Goal: Task Accomplishment & Management: Complete application form

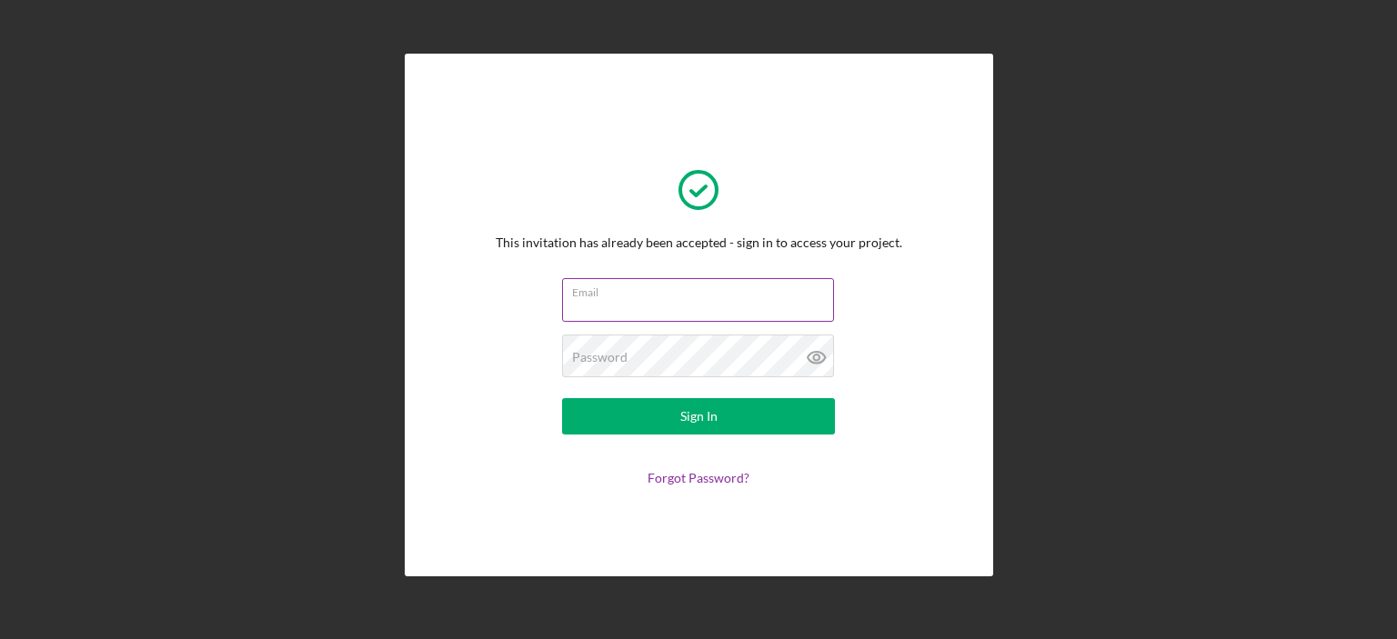
click at [562, 278] on div at bounding box center [562, 278] width 0 height 0
type input "[PERSON_NAME][EMAIL_ADDRESS][DOMAIN_NAME]"
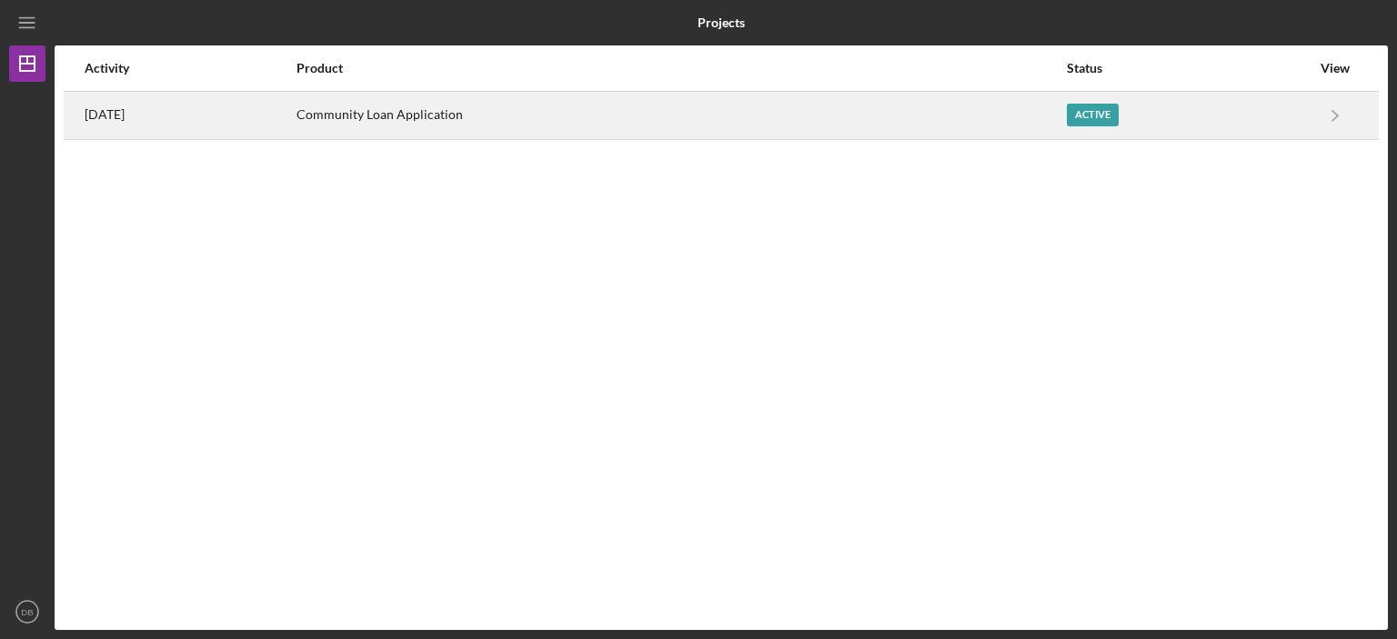
click at [458, 112] on div "Community Loan Application" at bounding box center [680, 115] width 768 height 45
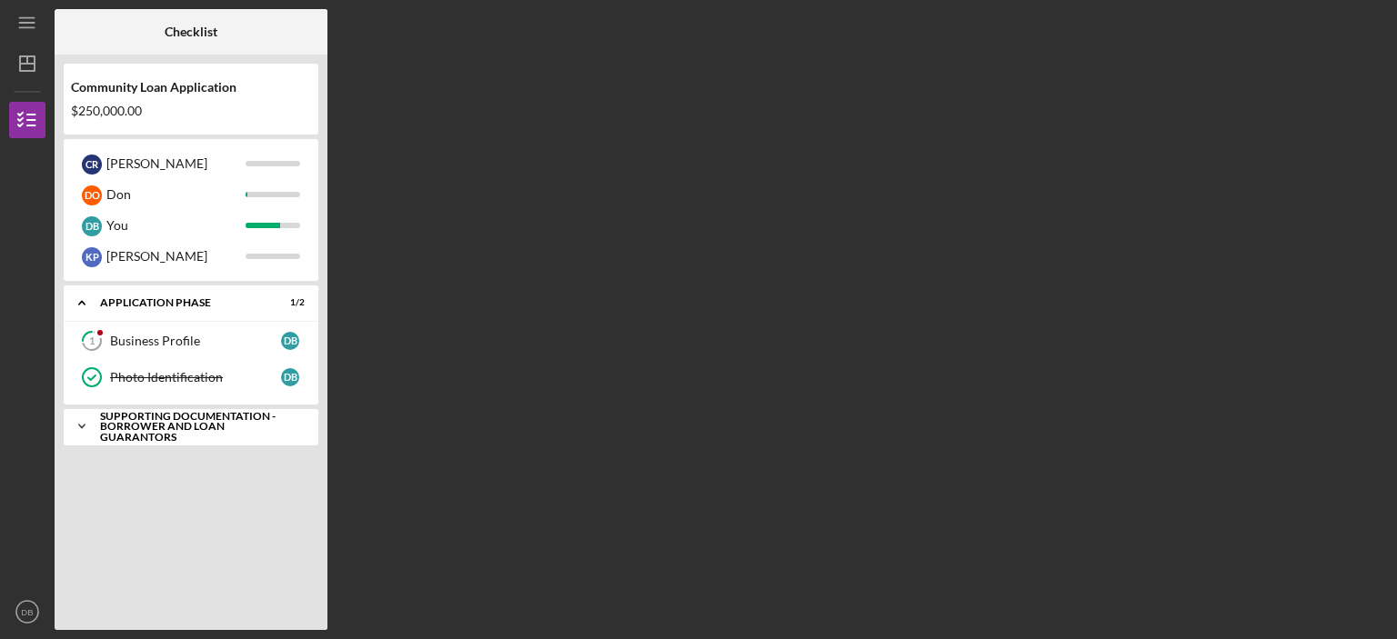
click at [79, 428] on icon "Icon/Expander" at bounding box center [82, 426] width 36 height 36
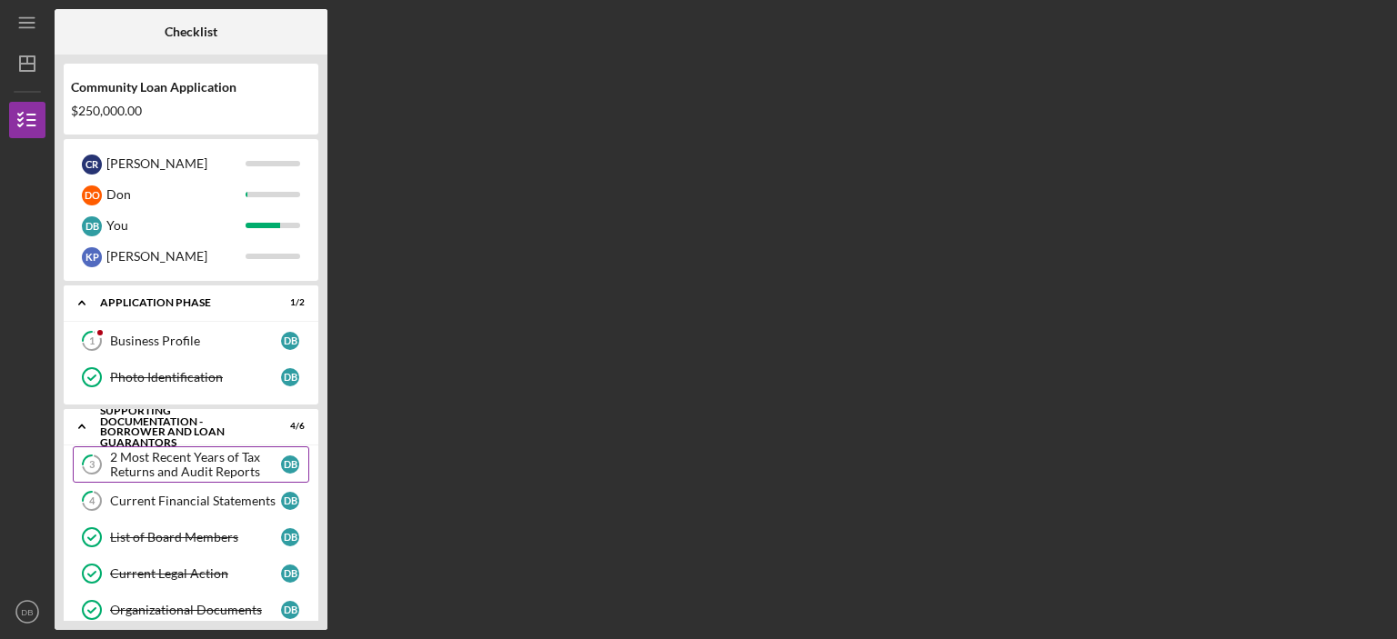
click at [227, 463] on div "2 Most Recent Years of Tax Returns and Audit Reports" at bounding box center [195, 464] width 171 height 29
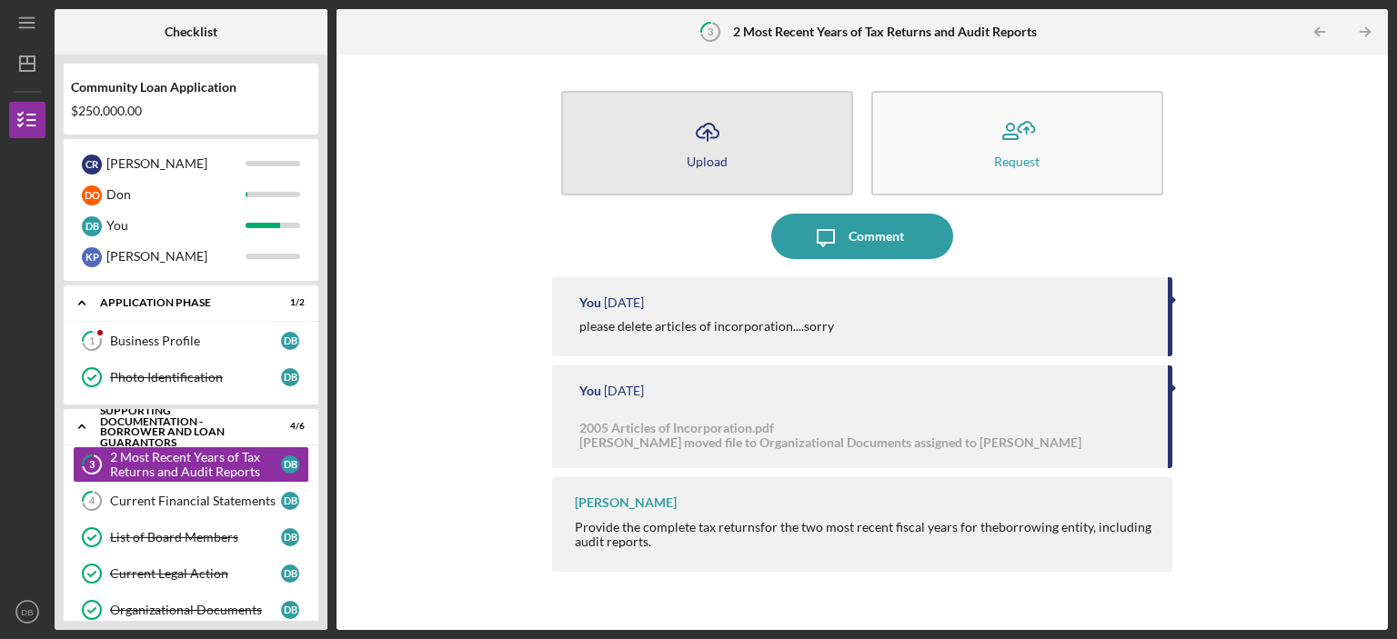
click at [705, 138] on icon "Icon/Upload" at bounding box center [707, 131] width 45 height 45
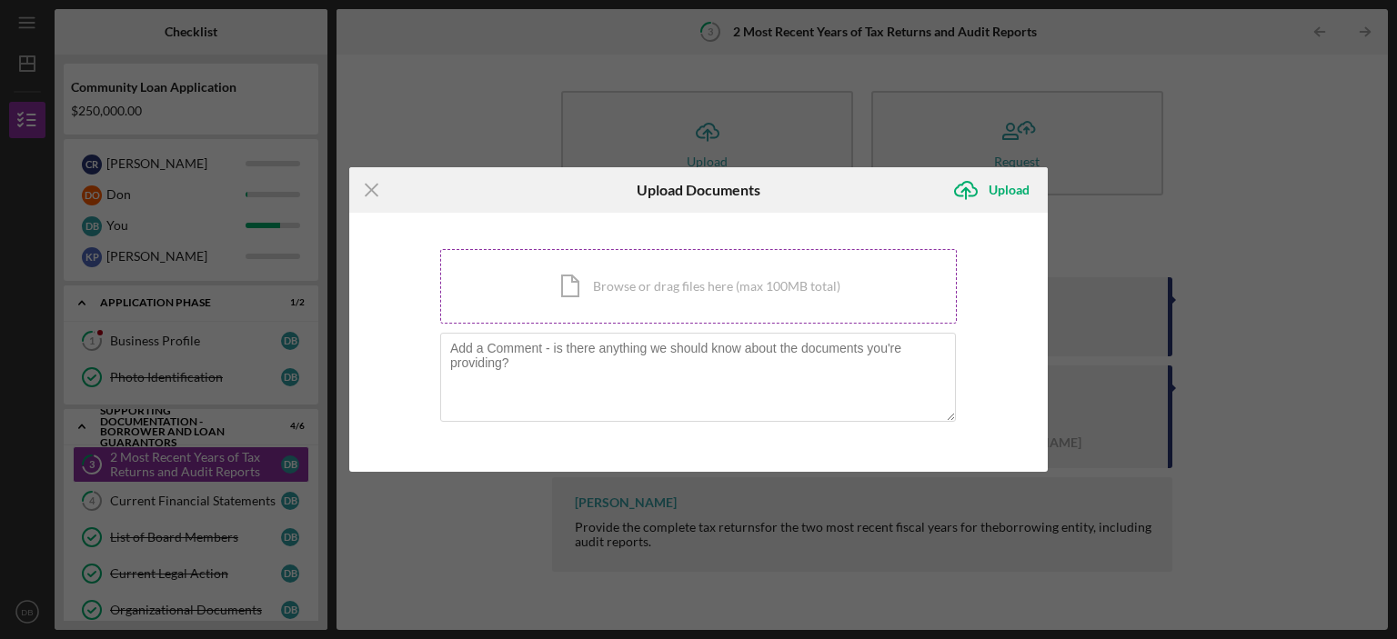
click at [649, 294] on div "Icon/Document Browse or drag files here (max 100MB total) Tap to choose files o…" at bounding box center [698, 286] width 516 height 75
click at [624, 286] on div "Icon/Document Browse or drag files here (max 100MB total) Tap to choose files o…" at bounding box center [698, 286] width 516 height 75
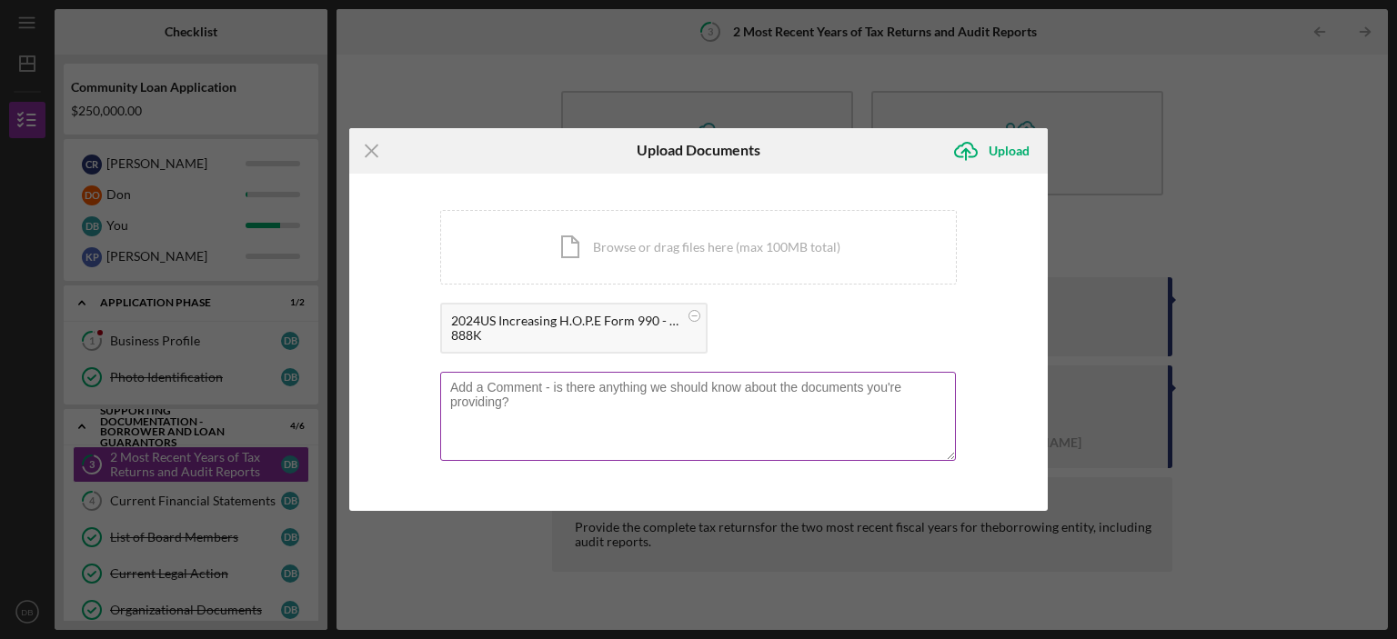
click at [522, 390] on textarea at bounding box center [698, 416] width 516 height 89
type textarea "2024 Form 990"
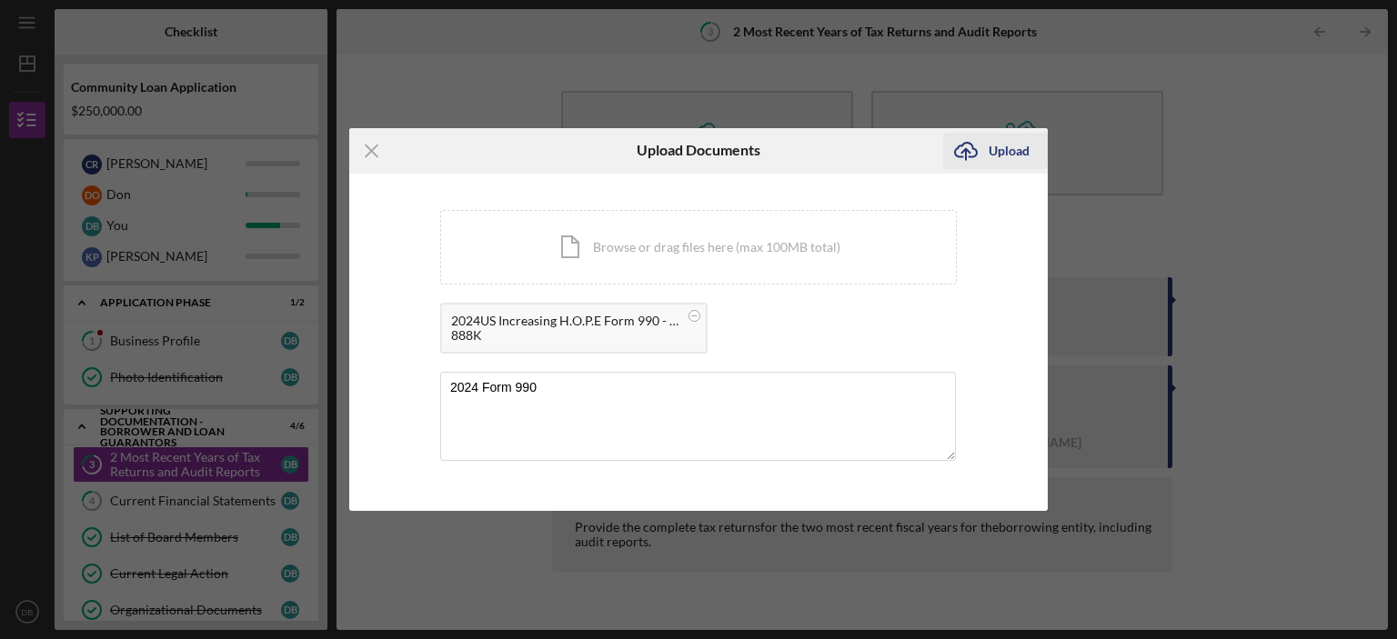
click at [1024, 155] on div "Upload" at bounding box center [1008, 151] width 41 height 36
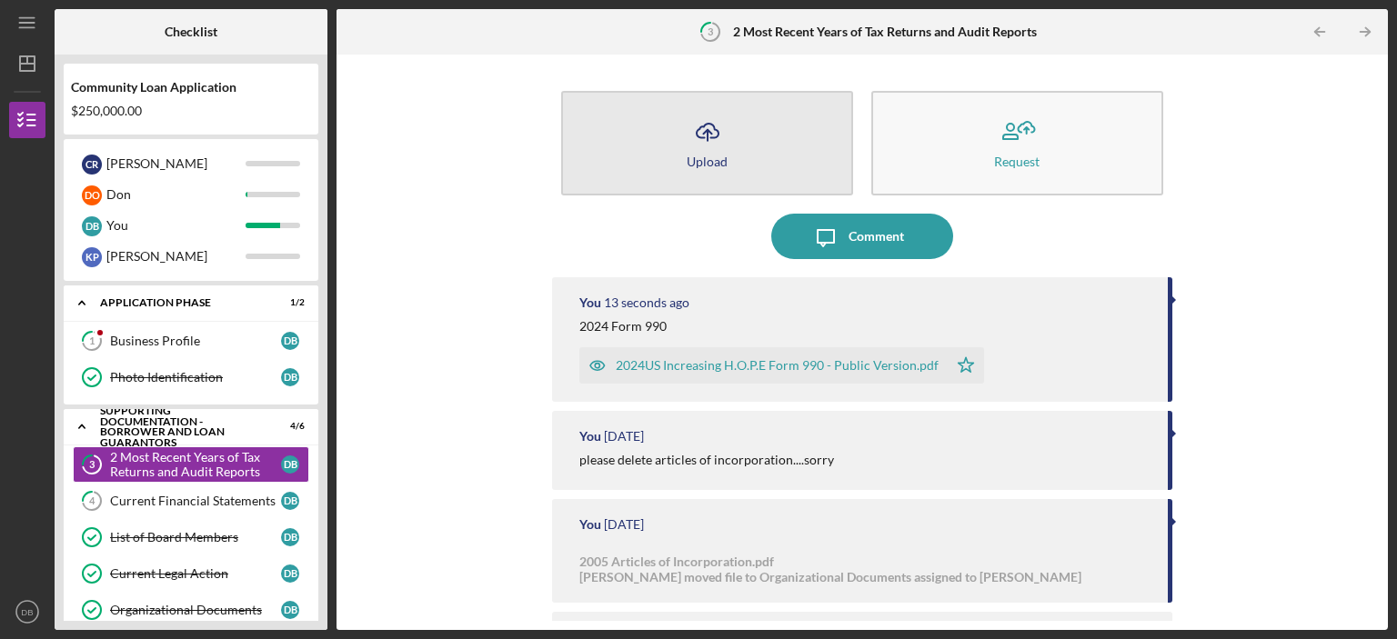
click at [706, 155] on div "Upload" at bounding box center [706, 162] width 41 height 14
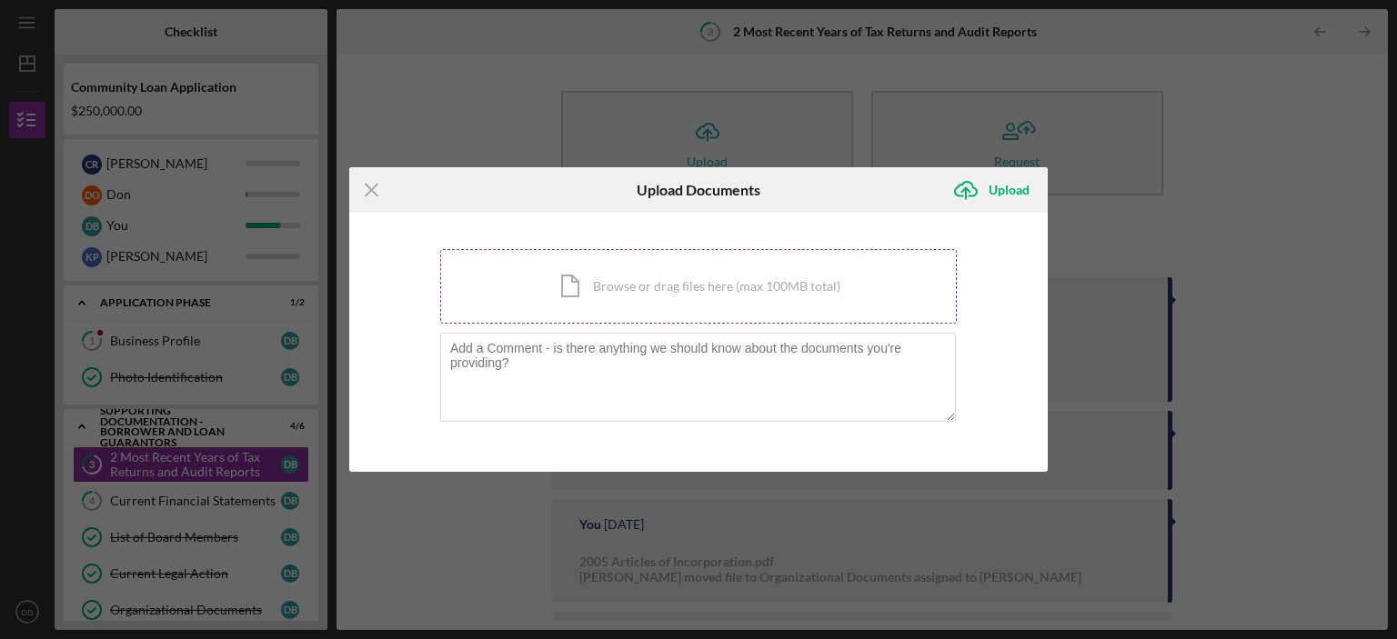
click at [756, 291] on div "Icon/Document Browse or drag files here (max 100MB total) Tap to choose files o…" at bounding box center [698, 286] width 516 height 75
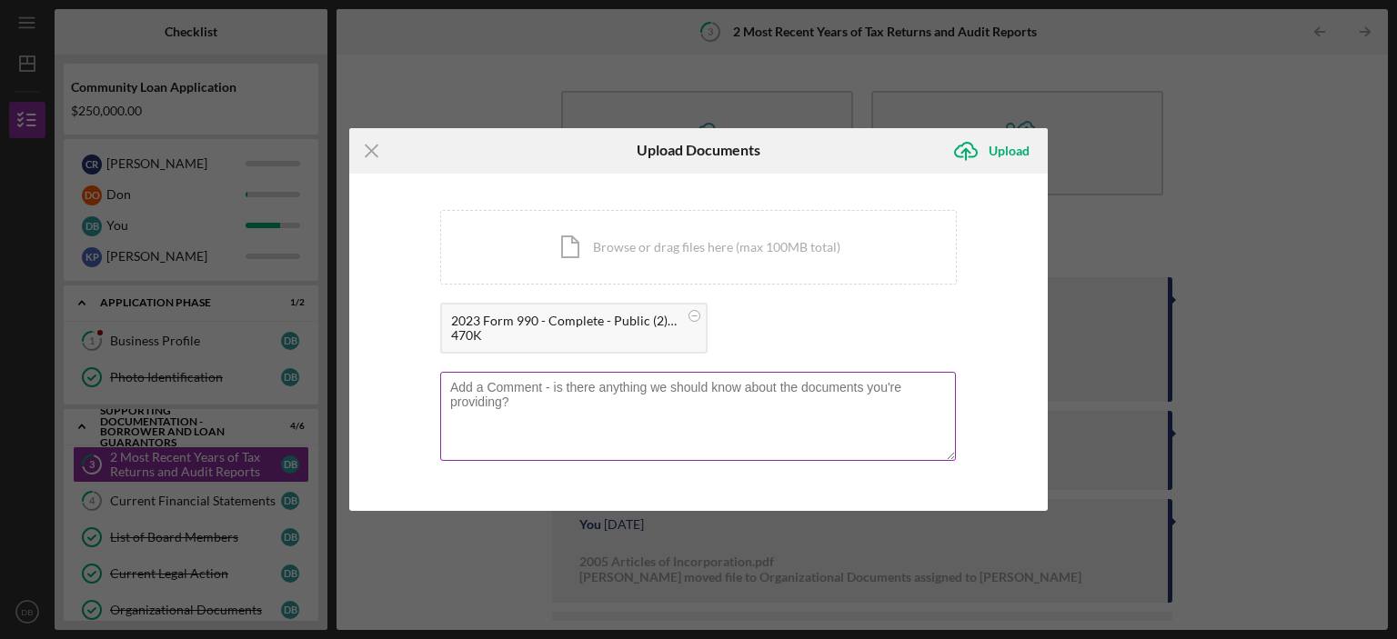
click at [650, 383] on textarea at bounding box center [698, 416] width 516 height 89
type textarea "2023 form 990"
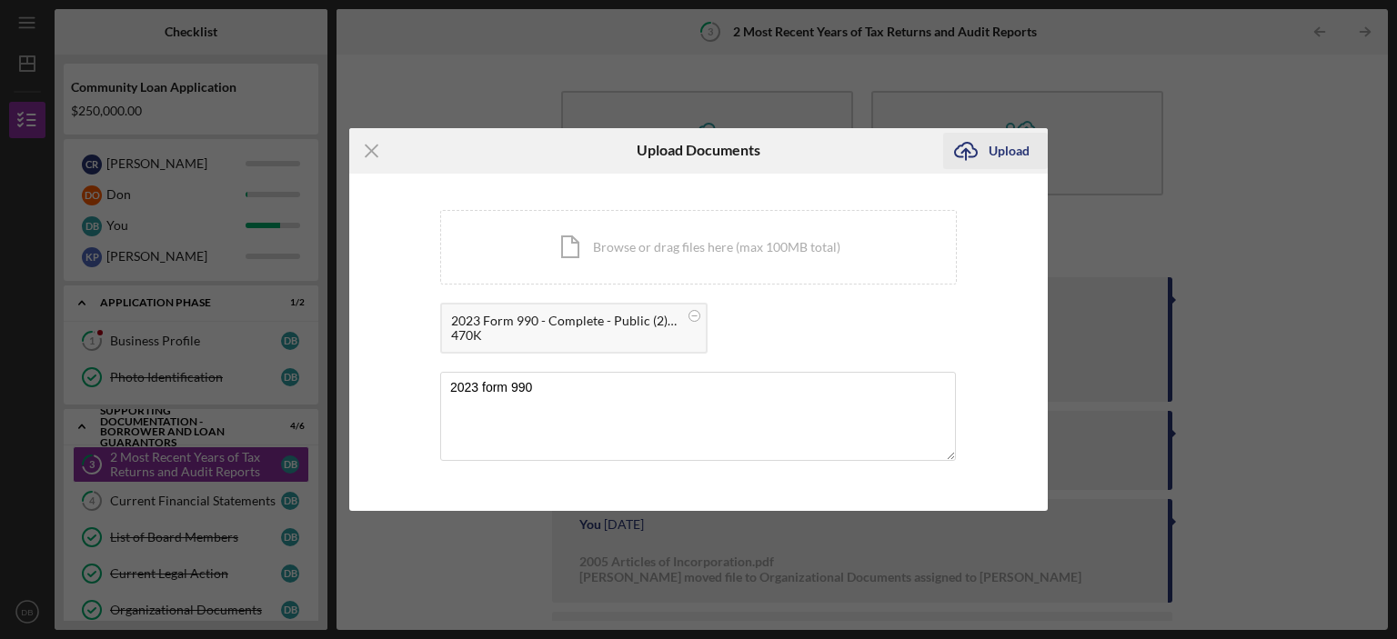
click at [999, 155] on div "Upload" at bounding box center [1008, 151] width 41 height 36
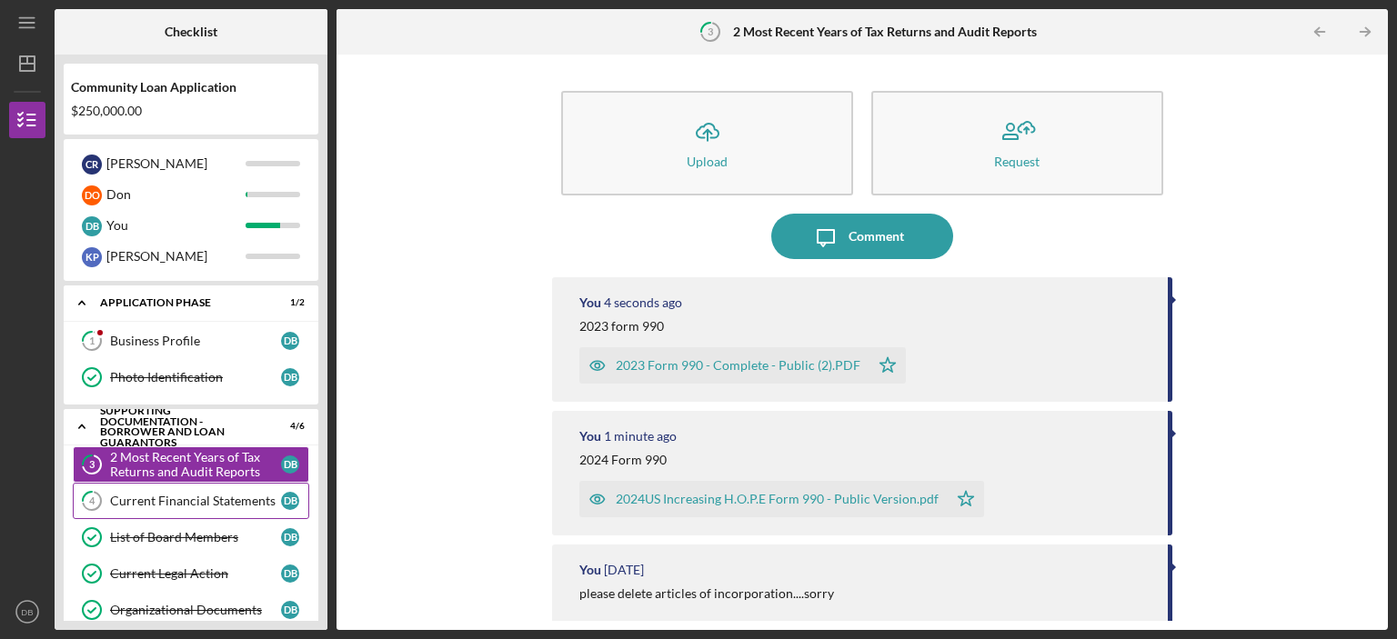
click at [225, 497] on div "Current Financial Statements" at bounding box center [195, 501] width 171 height 15
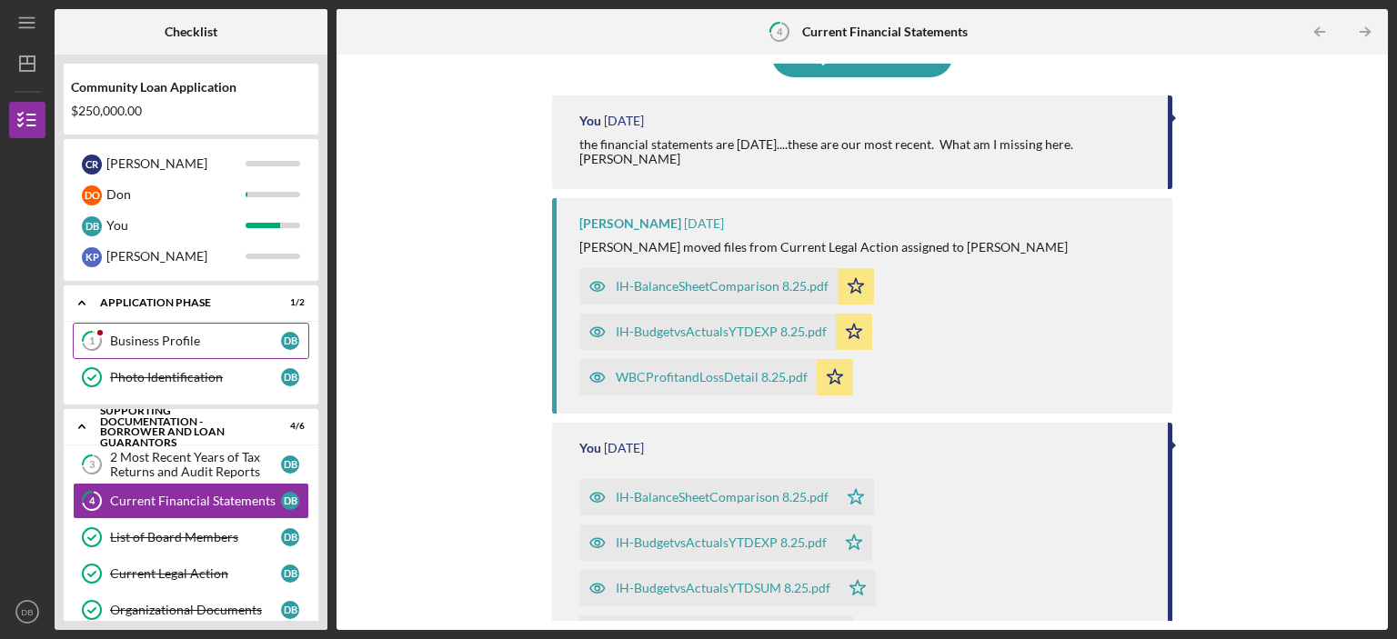
click at [184, 341] on div "Business Profile" at bounding box center [195, 341] width 171 height 15
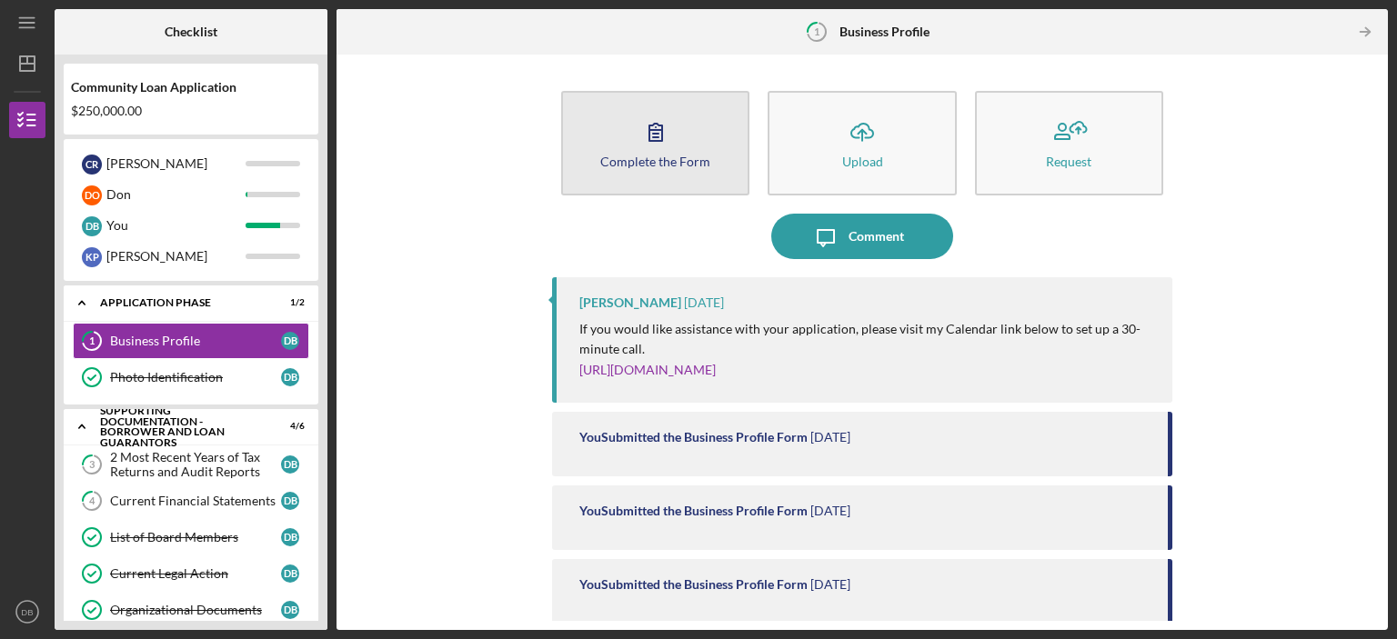
click at [646, 152] on icon "button" at bounding box center [655, 131] width 45 height 45
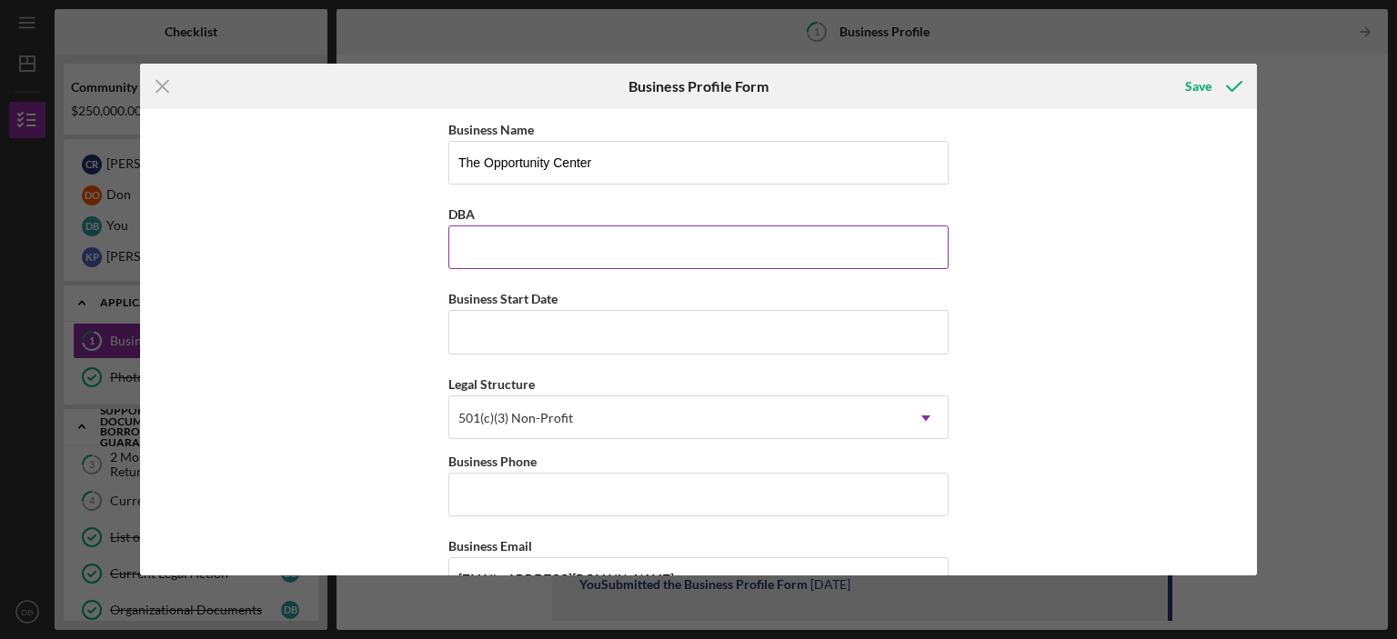
click at [601, 253] on input "DBA" at bounding box center [698, 247] width 500 height 44
type input "Increasing H.O.P.E Financial Training Center"
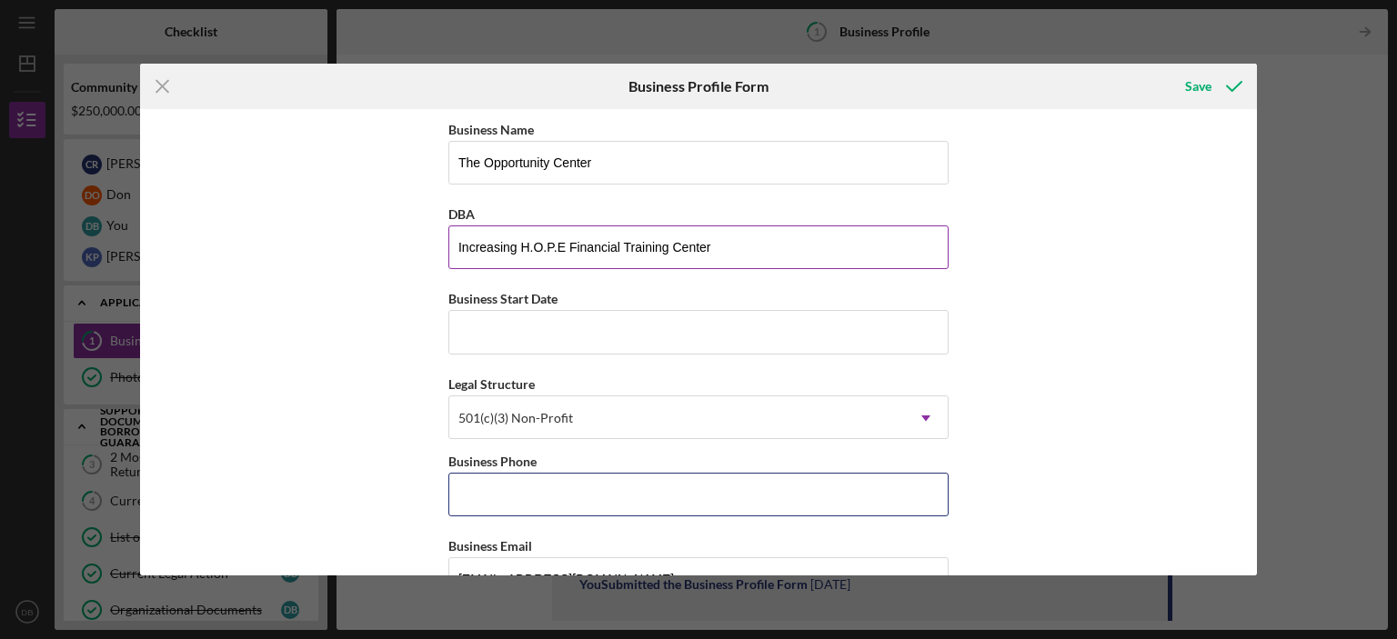
type input "[PHONE_NUMBER]"
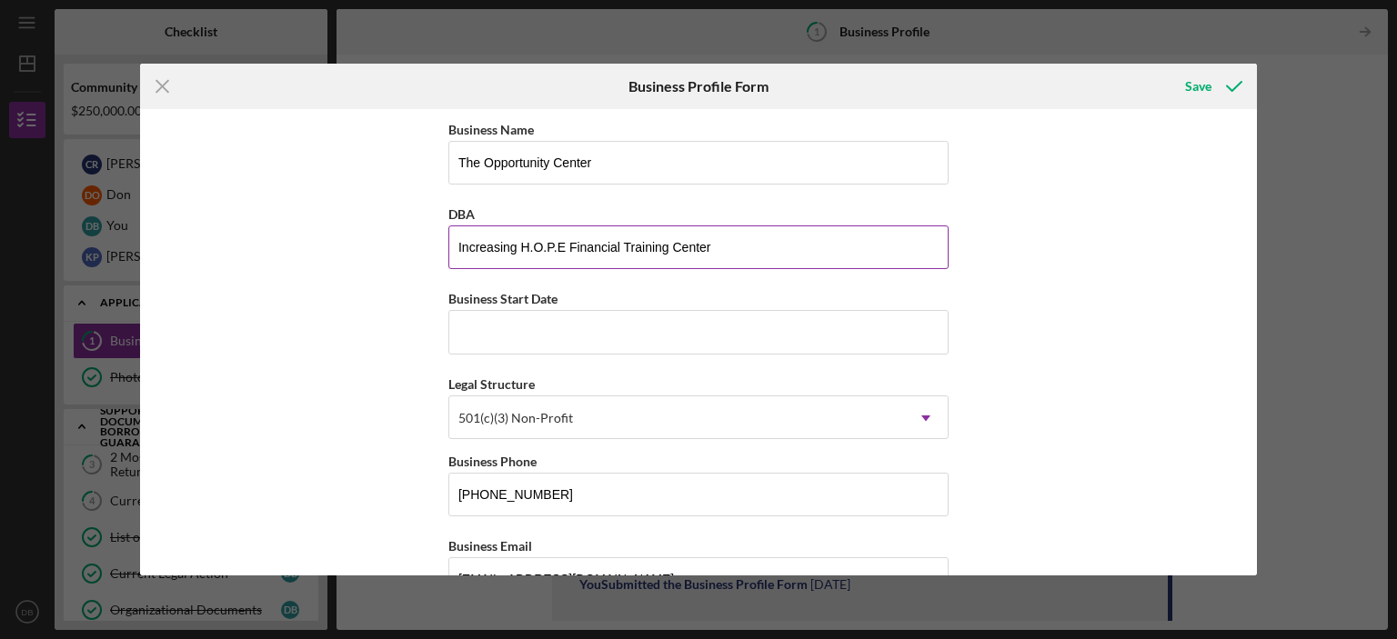
type input "[STREET_ADDRESS]"
type input "[GEOGRAPHIC_DATA]"
type input "SC"
type input "29406"
type input "SC"
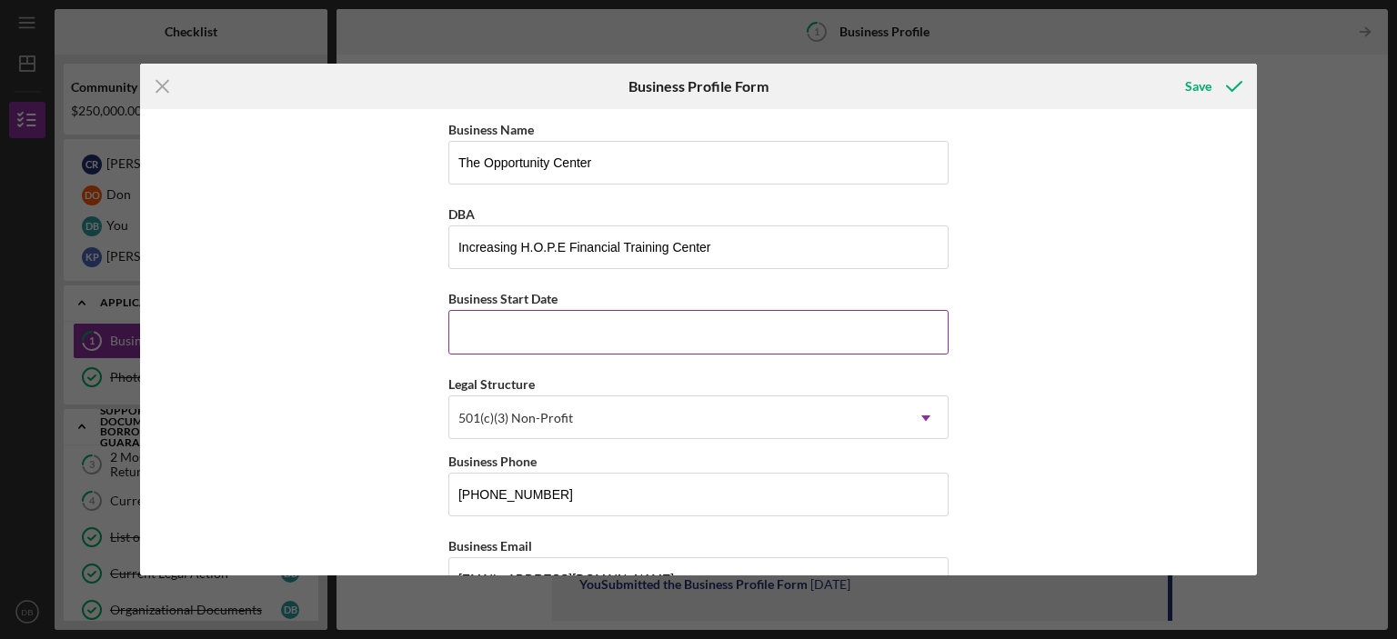
click at [618, 334] on input "Business Start Date" at bounding box center [698, 332] width 500 height 44
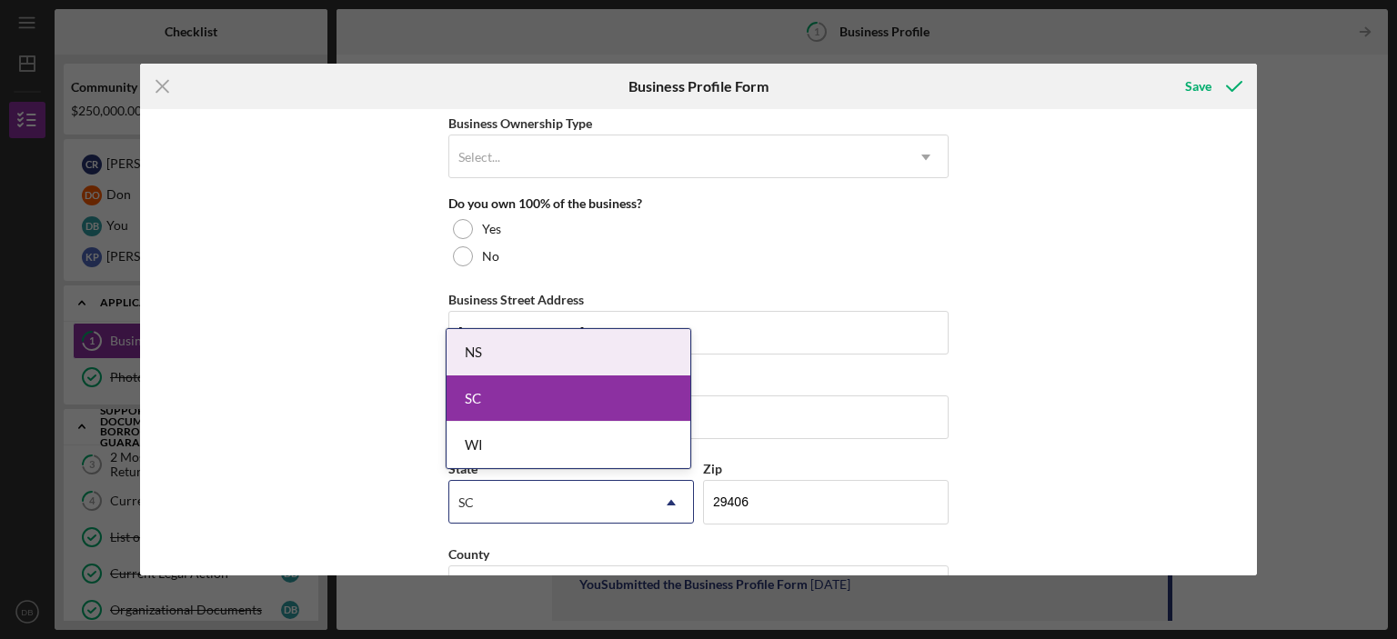
scroll to position [1000, 0]
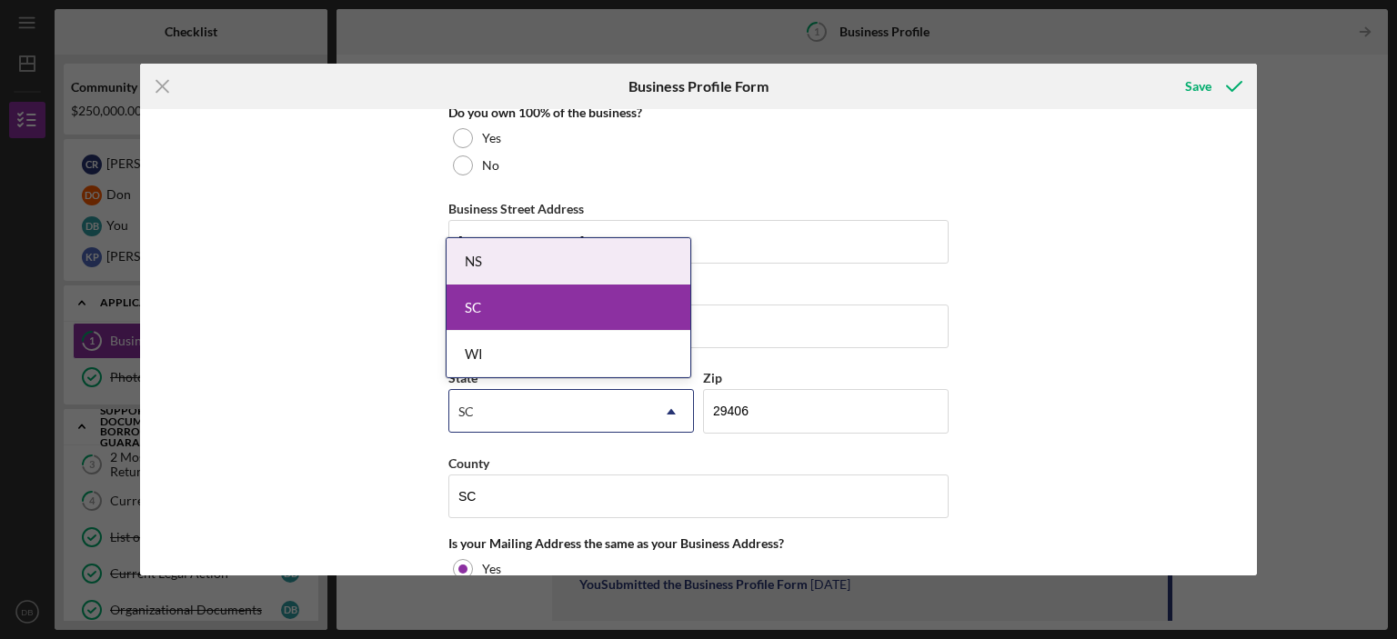
type input "[DATE]"
click at [1097, 239] on div "Business Name The Opportunity Center DBA Increasing H.O.P.E Financial Training …" at bounding box center [698, 342] width 1117 height 466
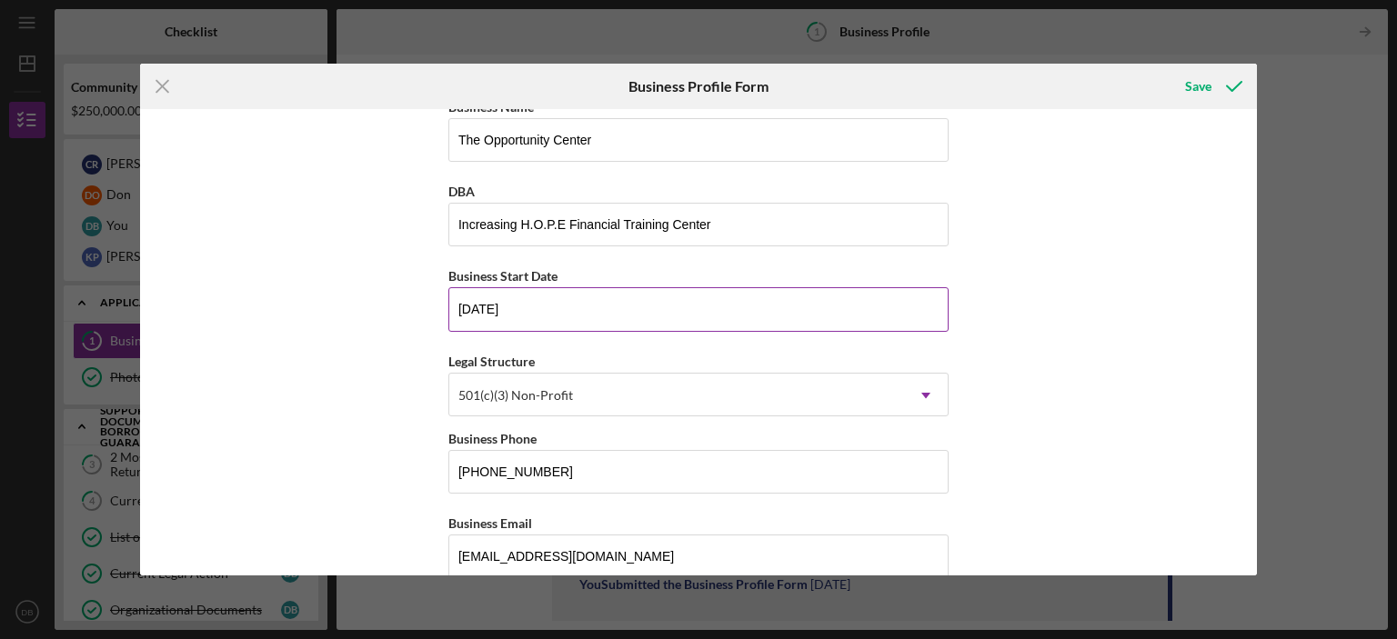
scroll to position [0, 0]
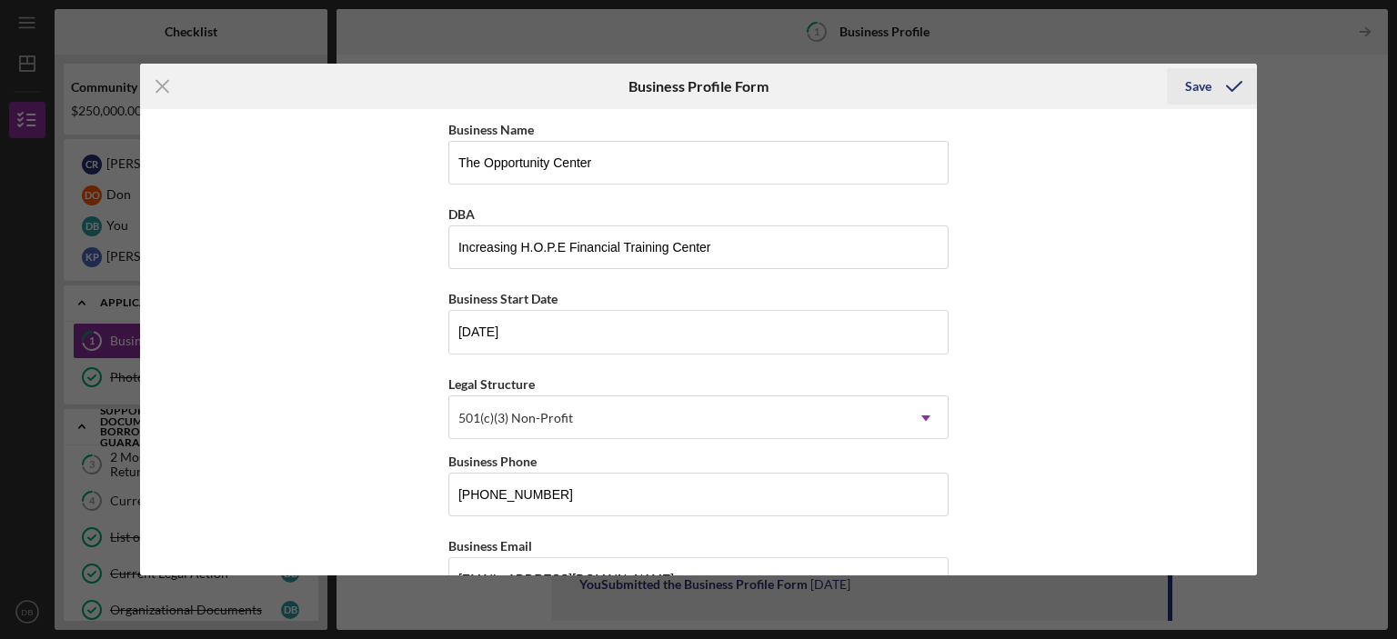
click at [1233, 84] on icon "submit" at bounding box center [1233, 86] width 45 height 45
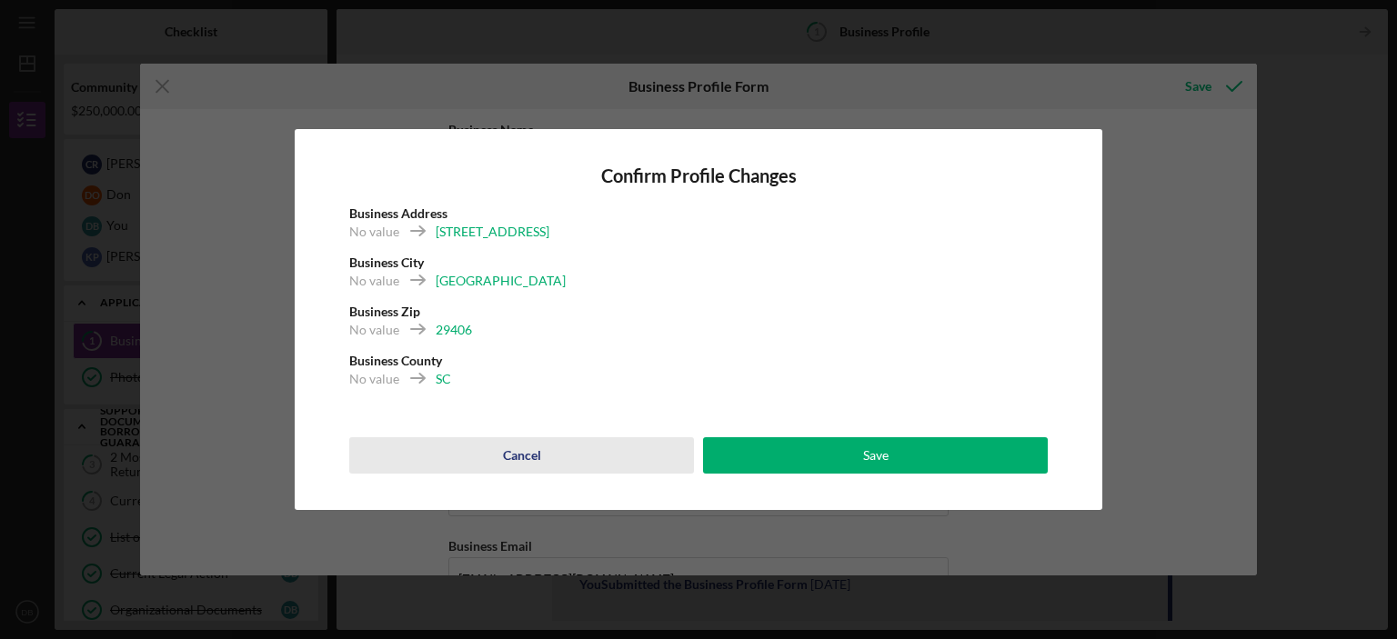
click at [520, 454] on div "Cancel" at bounding box center [522, 455] width 38 height 36
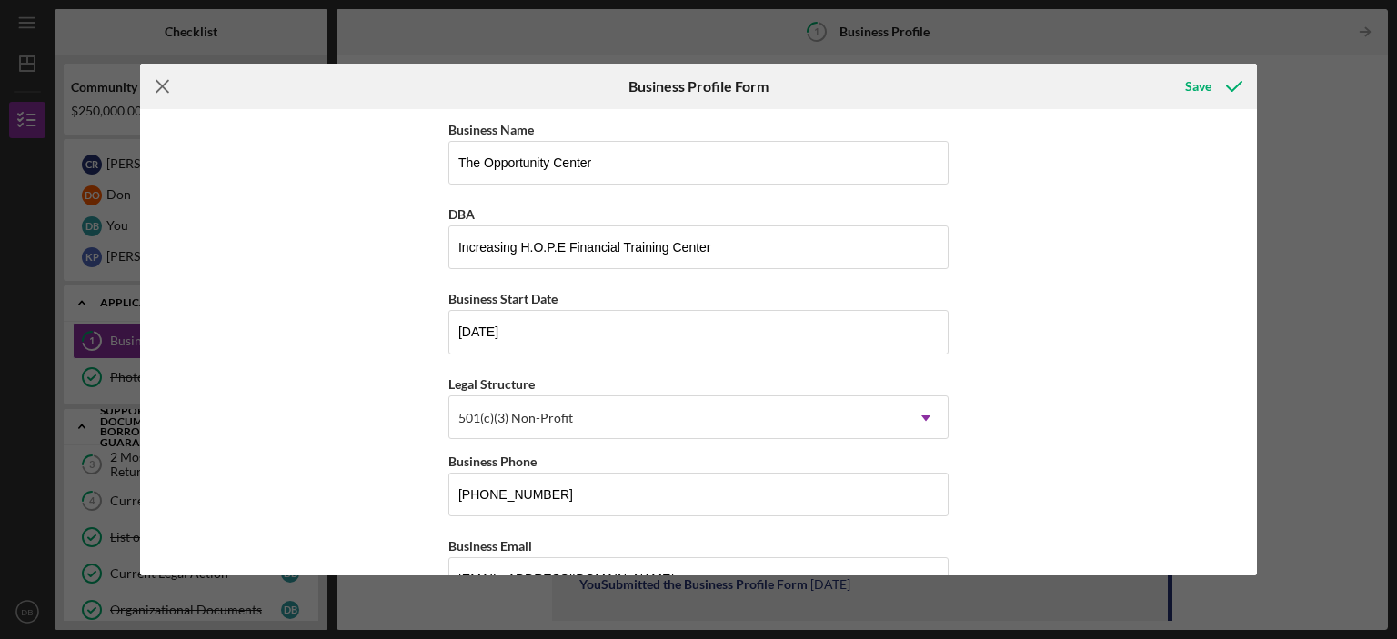
click at [156, 80] on icon "Icon/Menu Close" at bounding box center [162, 86] width 45 height 45
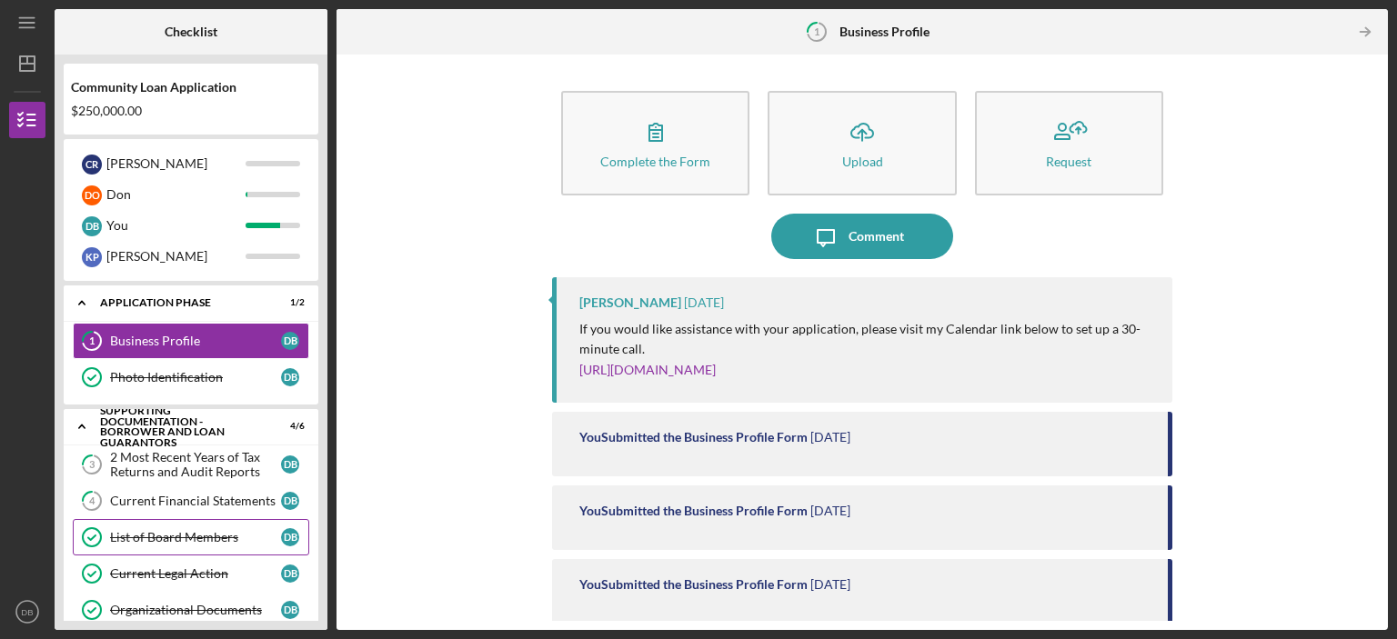
click at [273, 526] on div "Checklist Community Loan Application $250,000.00 C R [PERSON_NAME] D O Don D B …" at bounding box center [721, 319] width 1333 height 621
click at [1300, 311] on div "Complete the Form Form Icon/Upload Upload Request Icon/Message Comment [PERSON_…" at bounding box center [862, 342] width 1033 height 557
